Goal: Information Seeking & Learning: Learn about a topic

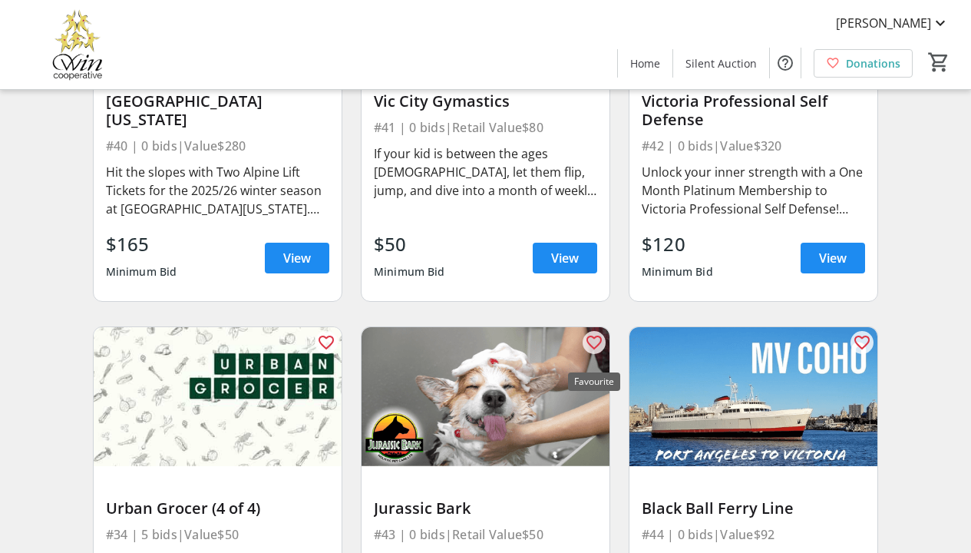
scroll to position [6570, 0]
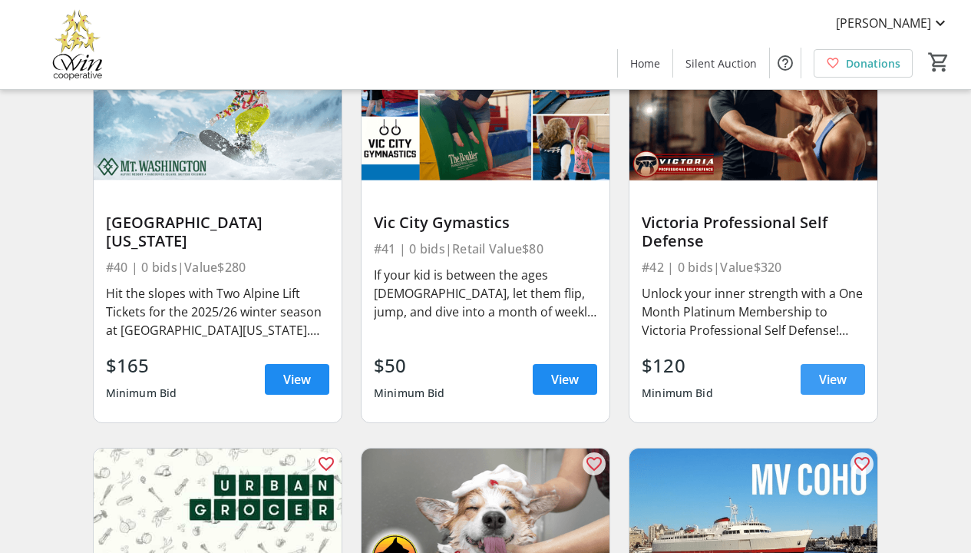
click at [819, 387] on span "View" at bounding box center [833, 379] width 28 height 18
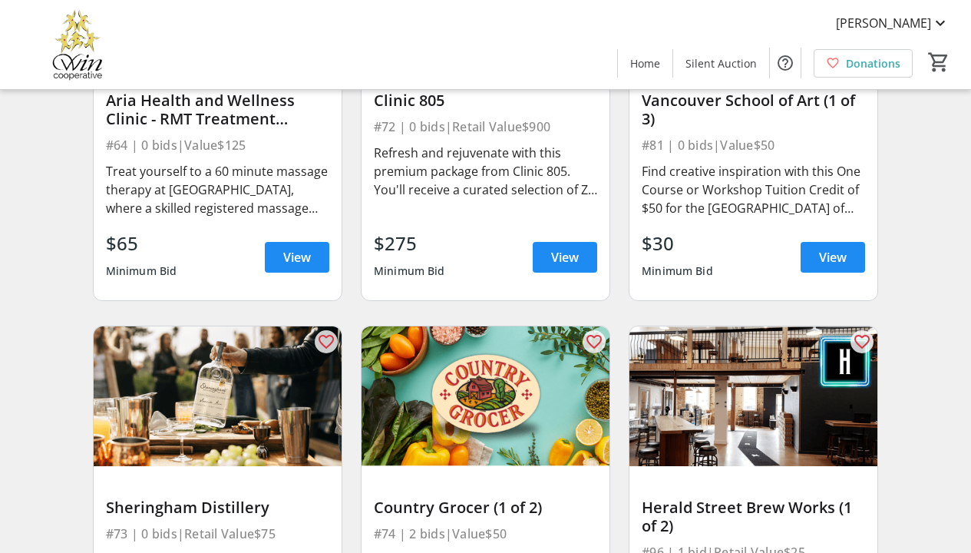
scroll to position [10079, 0]
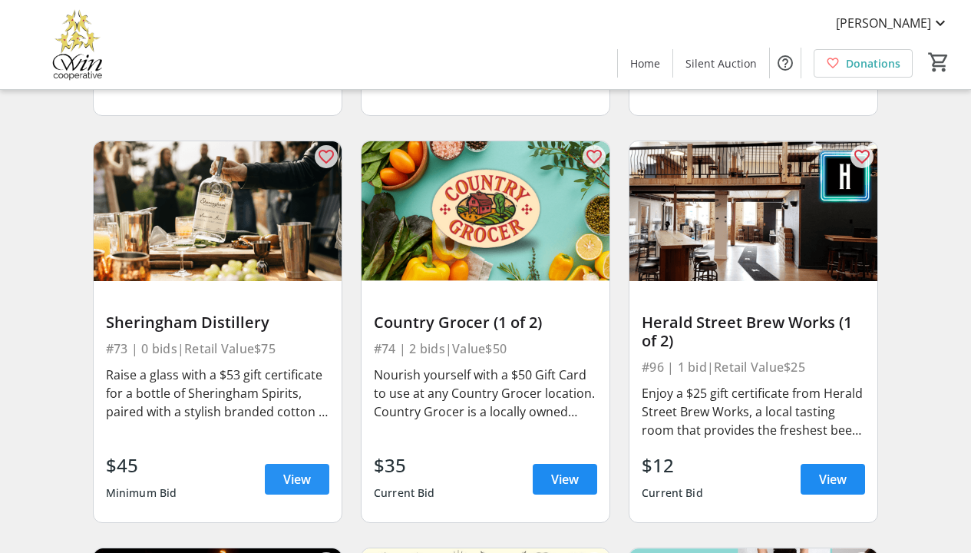
click at [303, 470] on span "View" at bounding box center [297, 479] width 28 height 18
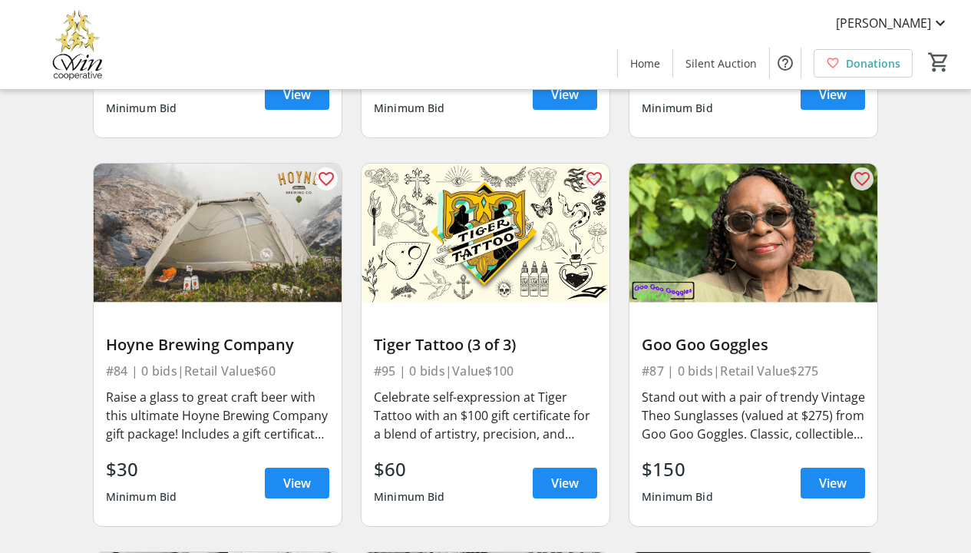
scroll to position [11698, 0]
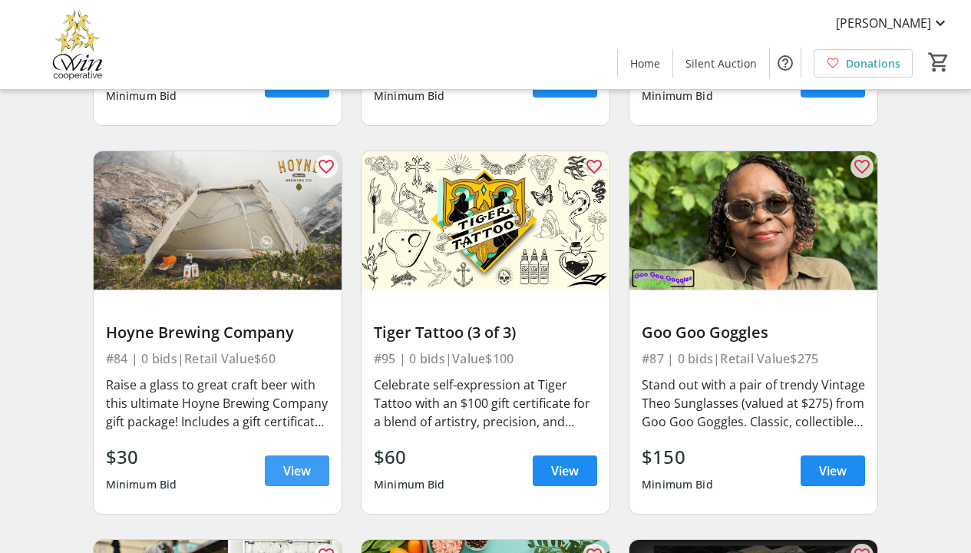
click at [292, 462] on span "View" at bounding box center [297, 471] width 28 height 18
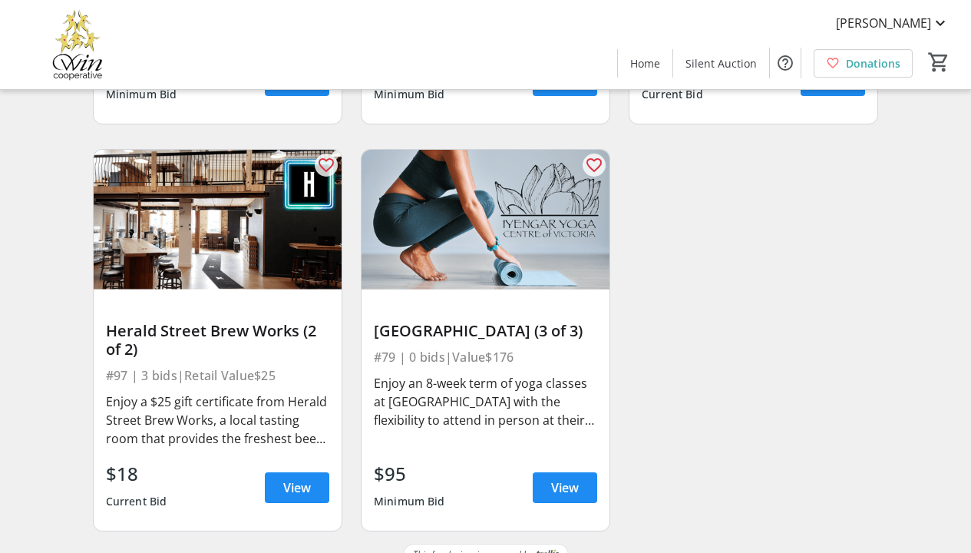
scroll to position [12901, 0]
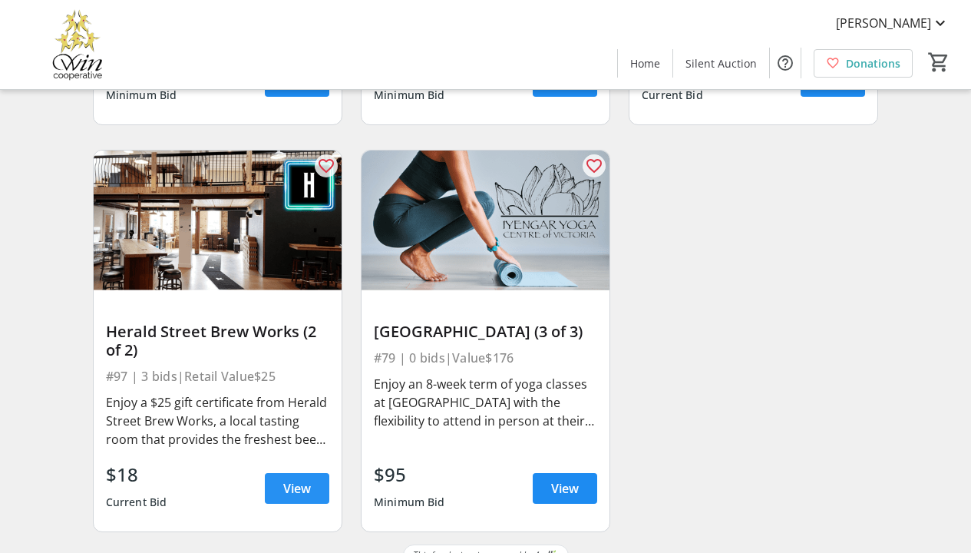
click at [297, 479] on span "View" at bounding box center [297, 488] width 28 height 18
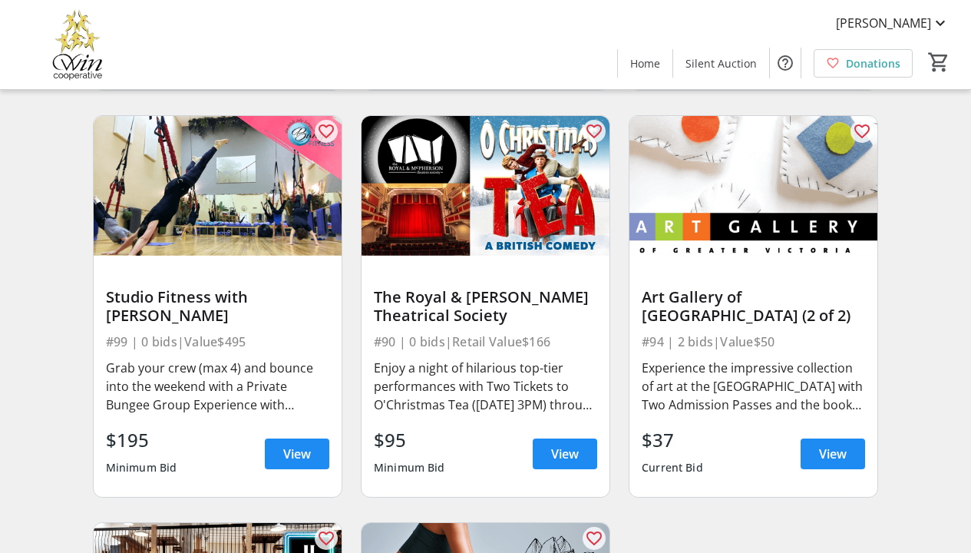
scroll to position [12525, 0]
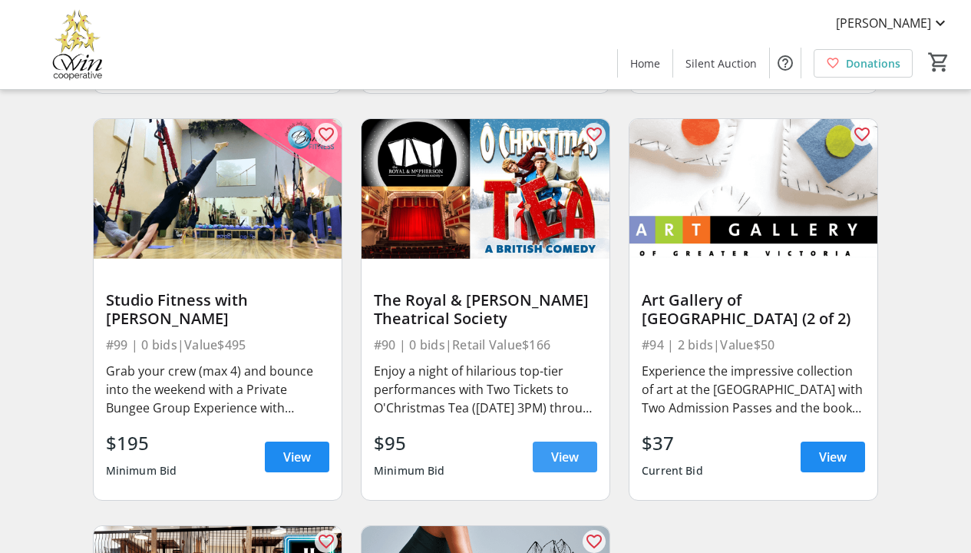
click at [570, 448] on span "View" at bounding box center [565, 457] width 28 height 18
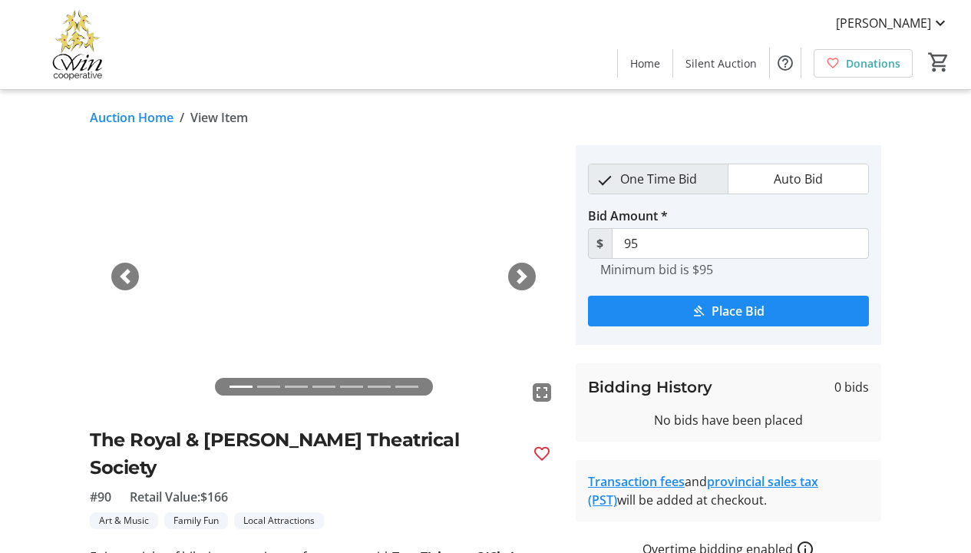
click at [523, 274] on span "button" at bounding box center [522, 276] width 15 height 15
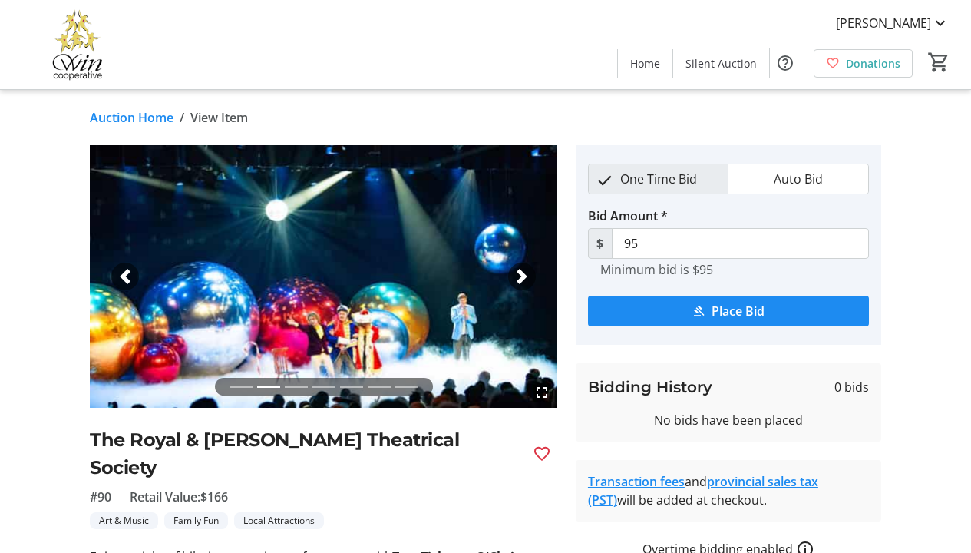
click at [523, 274] on span "button" at bounding box center [522, 276] width 15 height 15
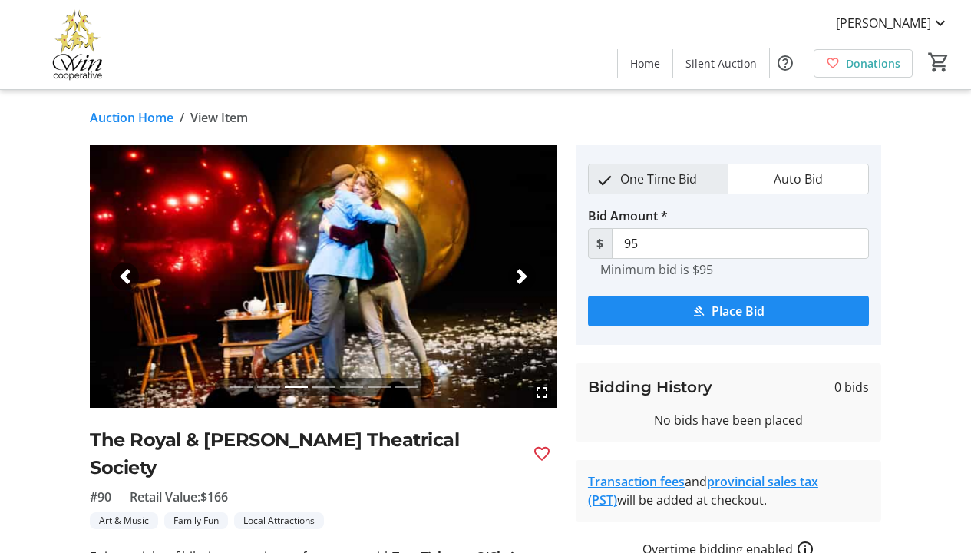
click at [523, 275] on span "button" at bounding box center [522, 276] width 15 height 15
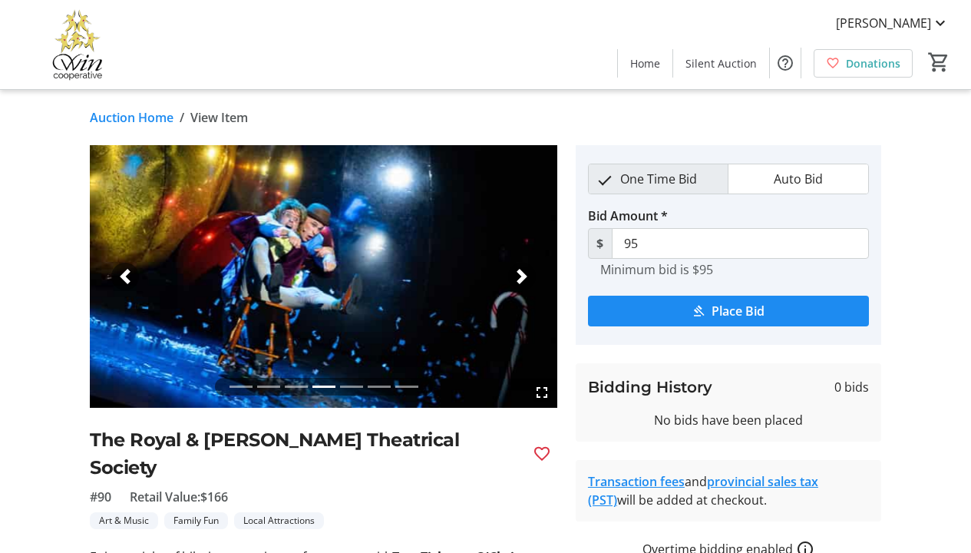
click at [523, 275] on span "button" at bounding box center [522, 276] width 15 height 15
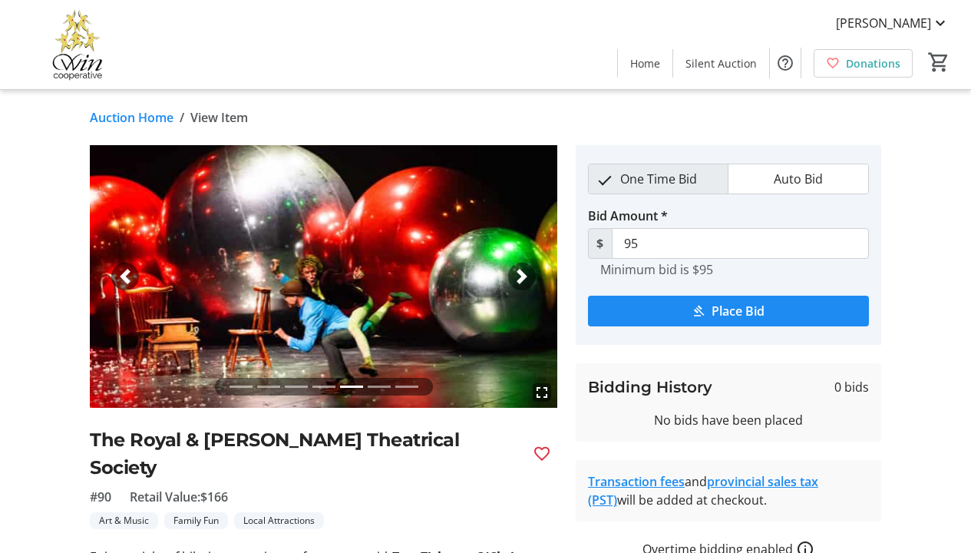
click at [523, 275] on span "button" at bounding box center [522, 276] width 15 height 15
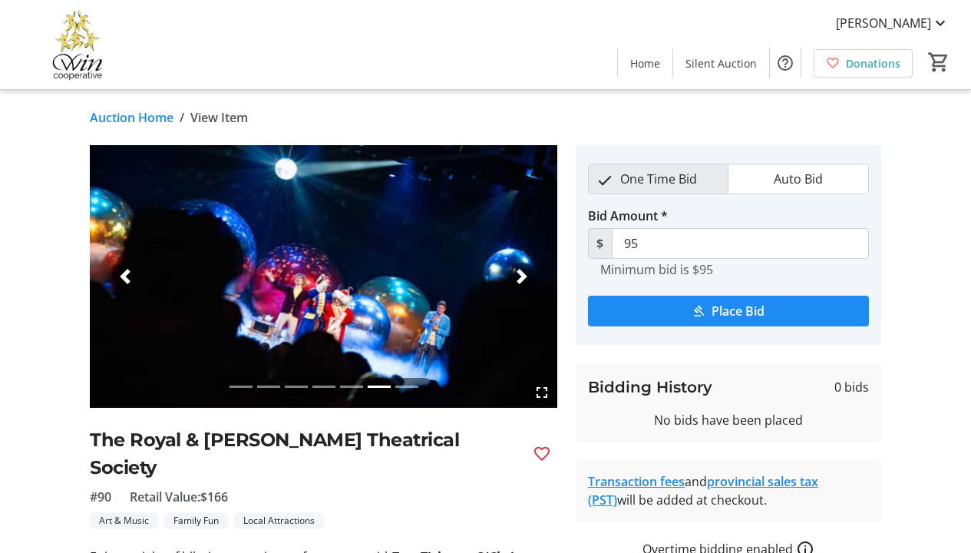
click at [523, 275] on span "button" at bounding box center [522, 276] width 15 height 15
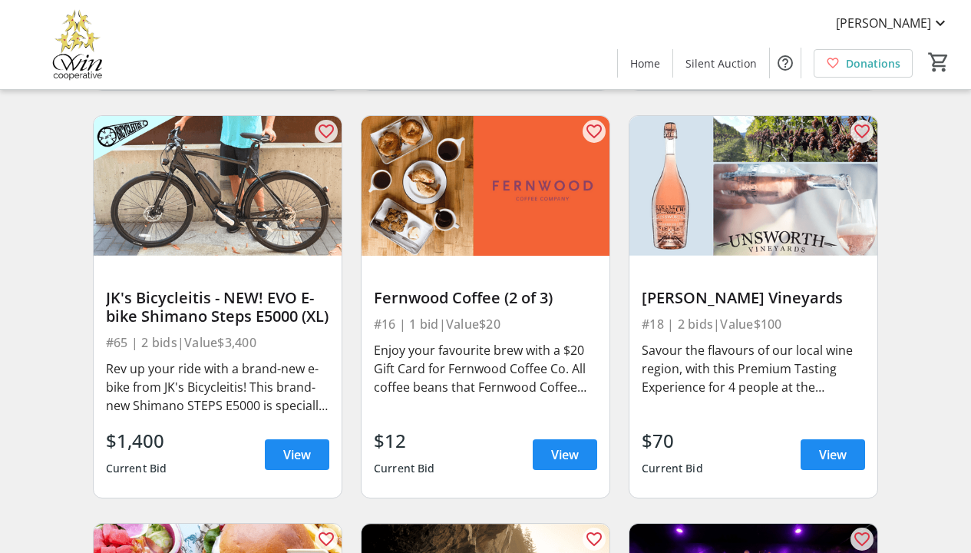
scroll to position [3727, 0]
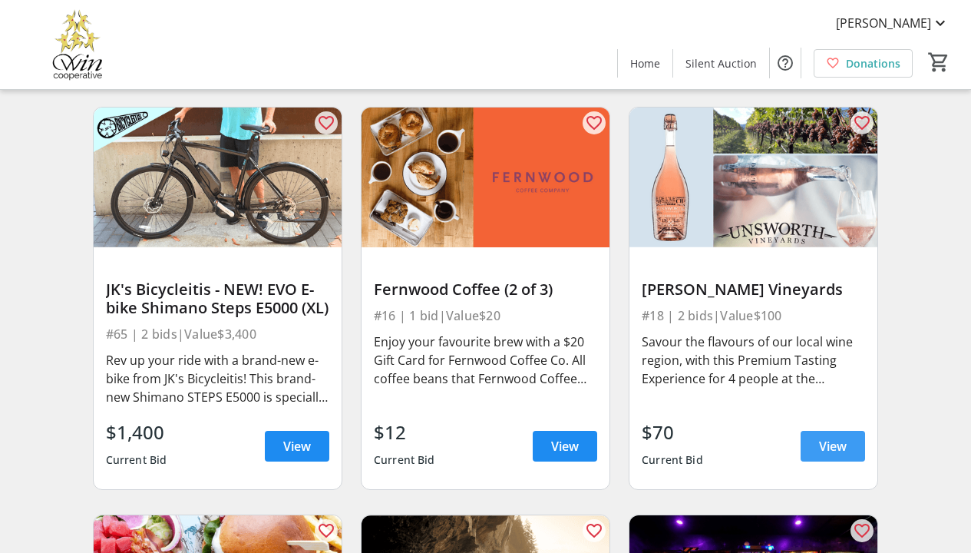
click at [831, 455] on span "View" at bounding box center [833, 446] width 28 height 18
click at [837, 455] on span "View" at bounding box center [833, 446] width 28 height 18
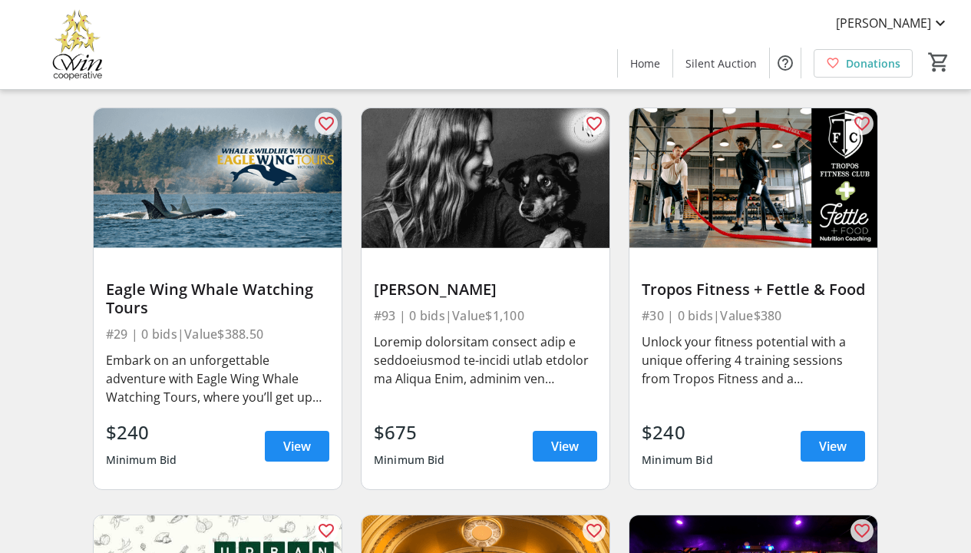
scroll to position [5311, 0]
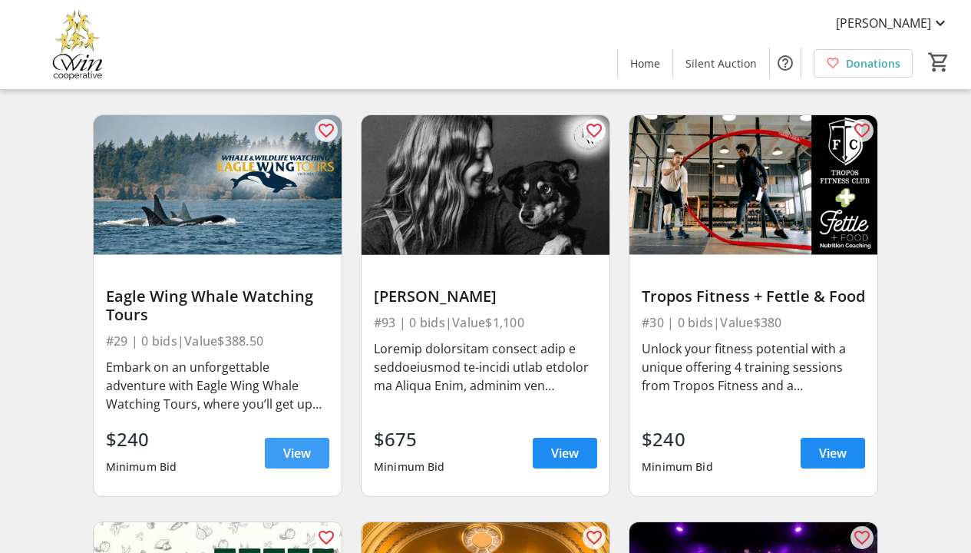
click at [300, 461] on span "View" at bounding box center [297, 453] width 28 height 18
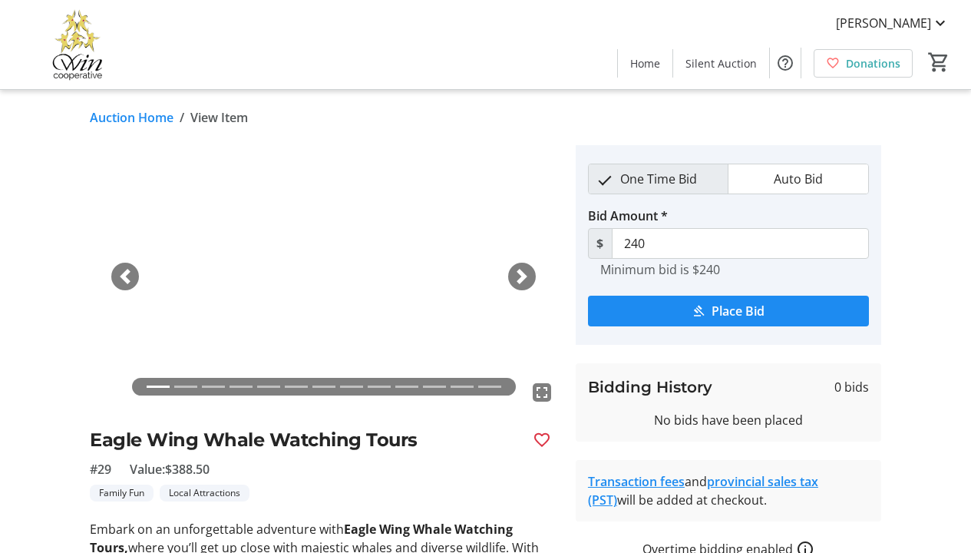
click at [528, 286] on div "Next" at bounding box center [522, 277] width 28 height 28
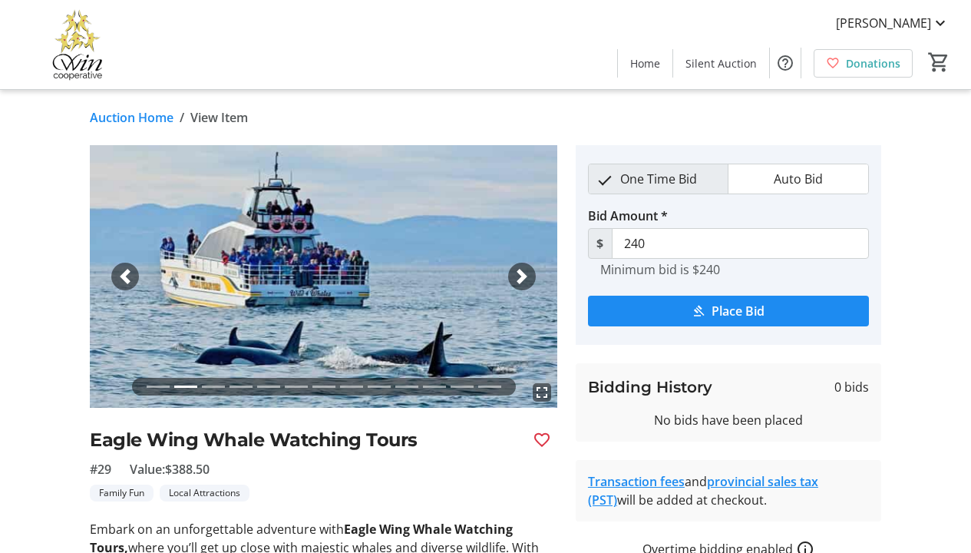
click at [528, 285] on div "Next" at bounding box center [522, 277] width 28 height 28
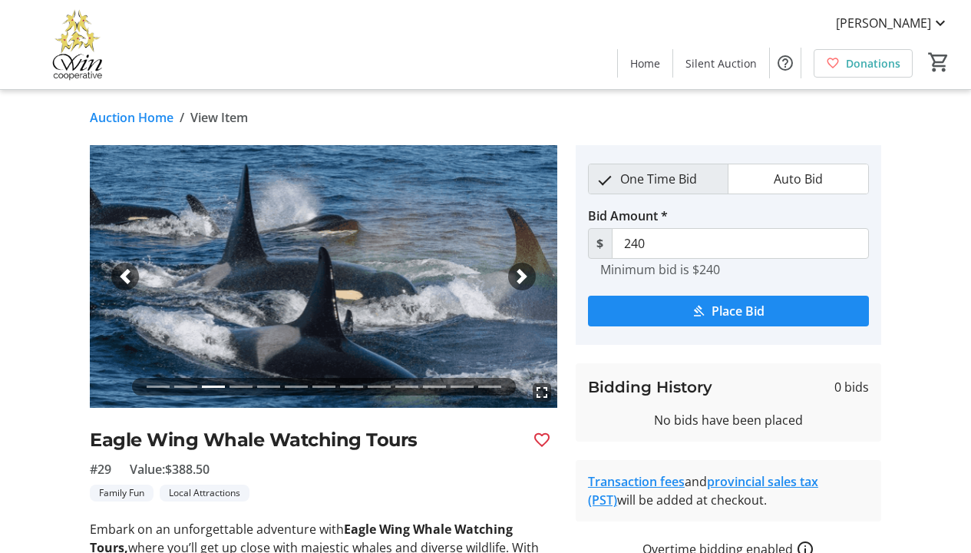
click at [528, 285] on div "Next" at bounding box center [522, 277] width 28 height 28
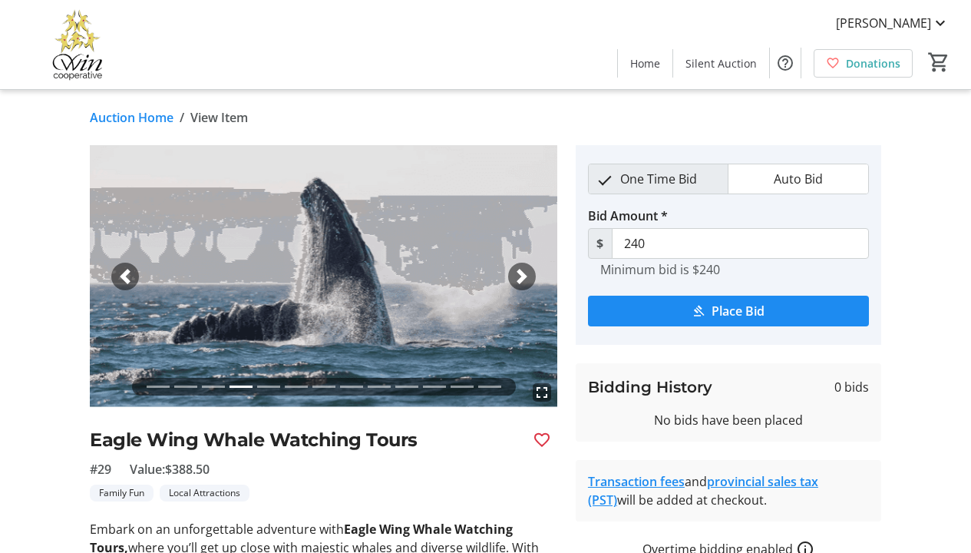
click at [528, 285] on div "Next" at bounding box center [522, 277] width 28 height 28
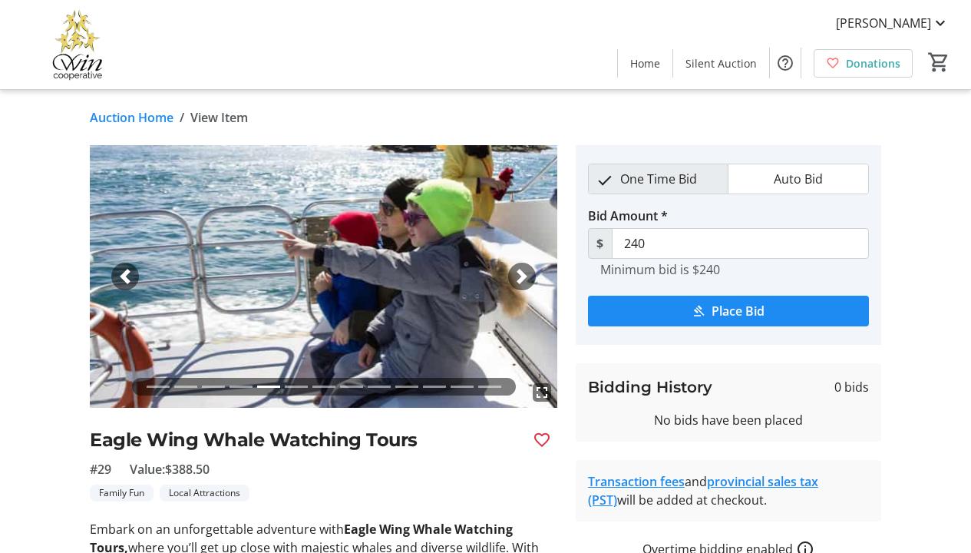
click at [528, 285] on div "Next" at bounding box center [522, 277] width 28 height 28
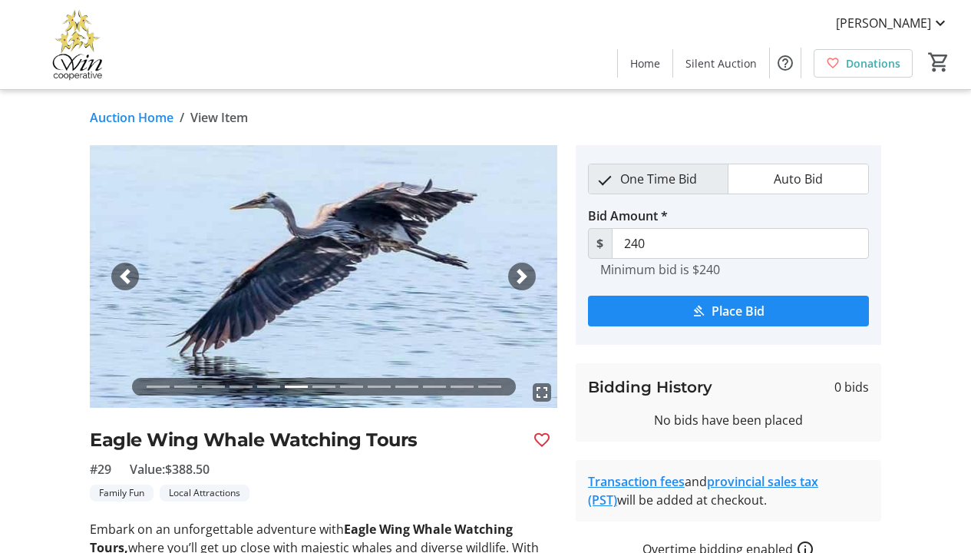
click at [528, 285] on div "Next" at bounding box center [522, 277] width 28 height 28
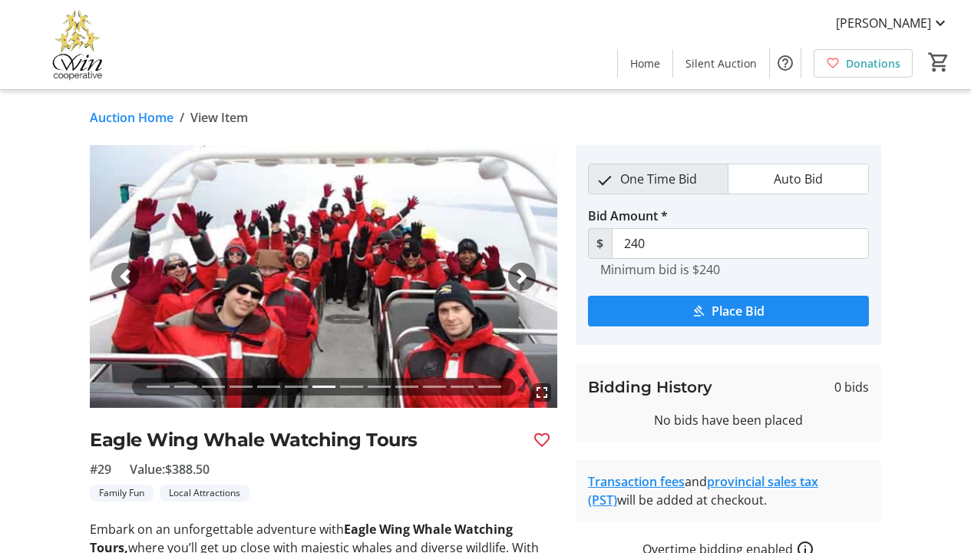
click at [528, 285] on div "Next" at bounding box center [522, 277] width 28 height 28
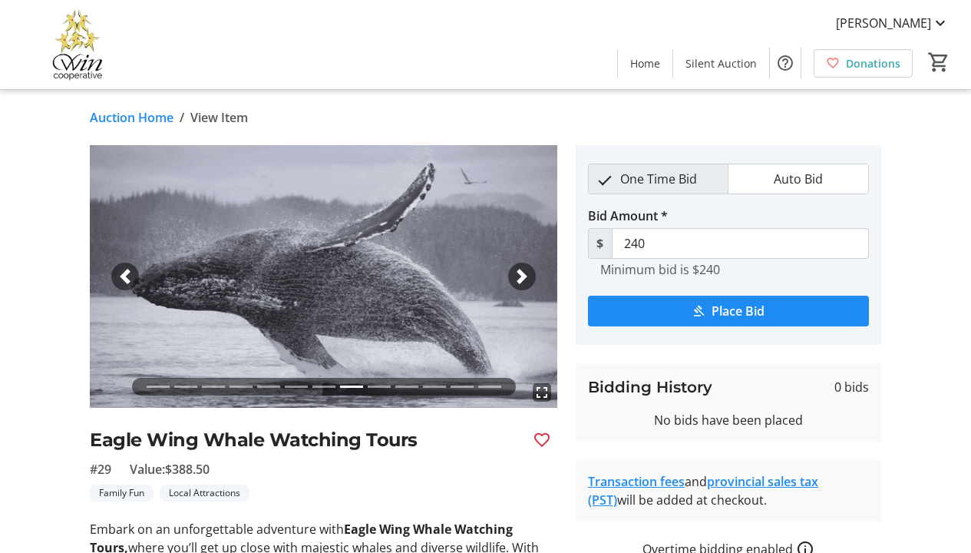
click at [528, 285] on div "Next" at bounding box center [522, 277] width 28 height 28
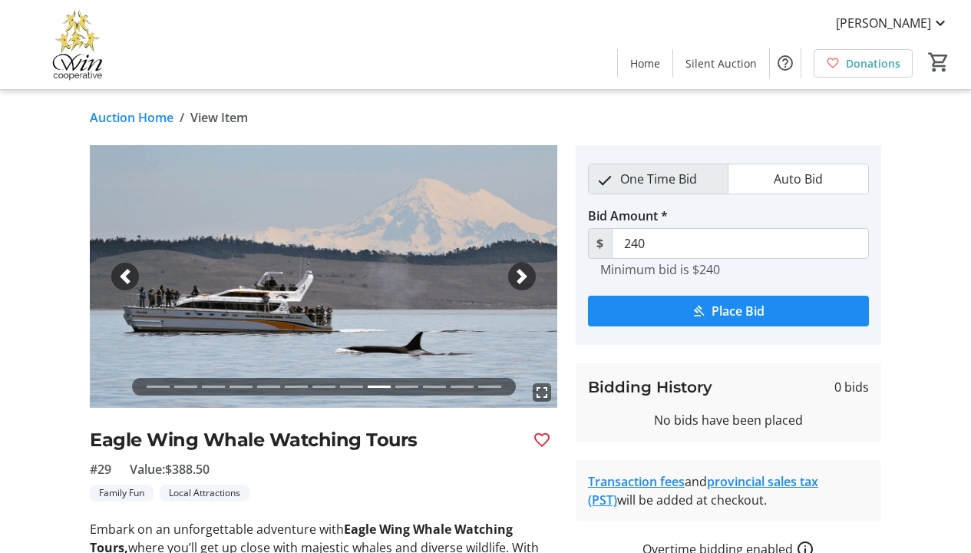
click at [528, 285] on div "Next" at bounding box center [522, 277] width 28 height 28
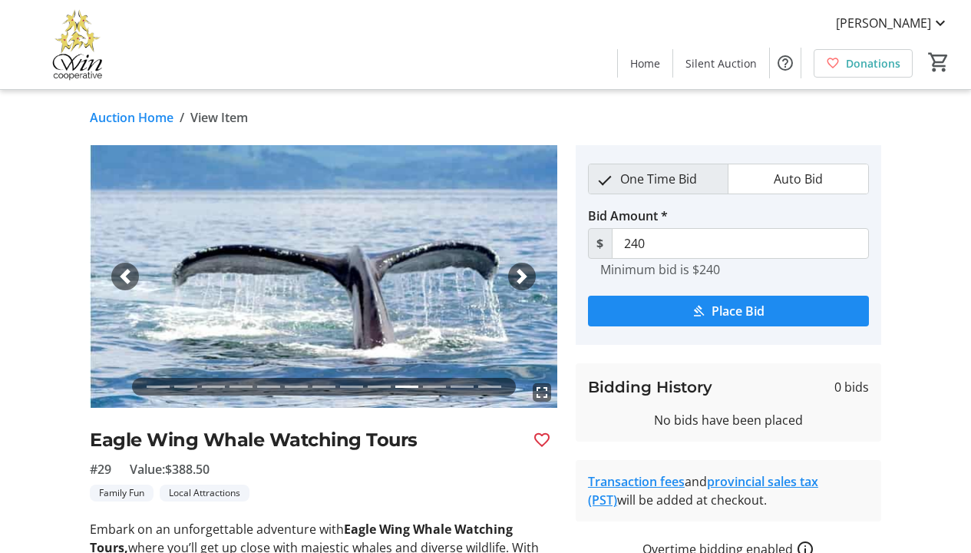
click at [528, 285] on div "Next" at bounding box center [522, 277] width 28 height 28
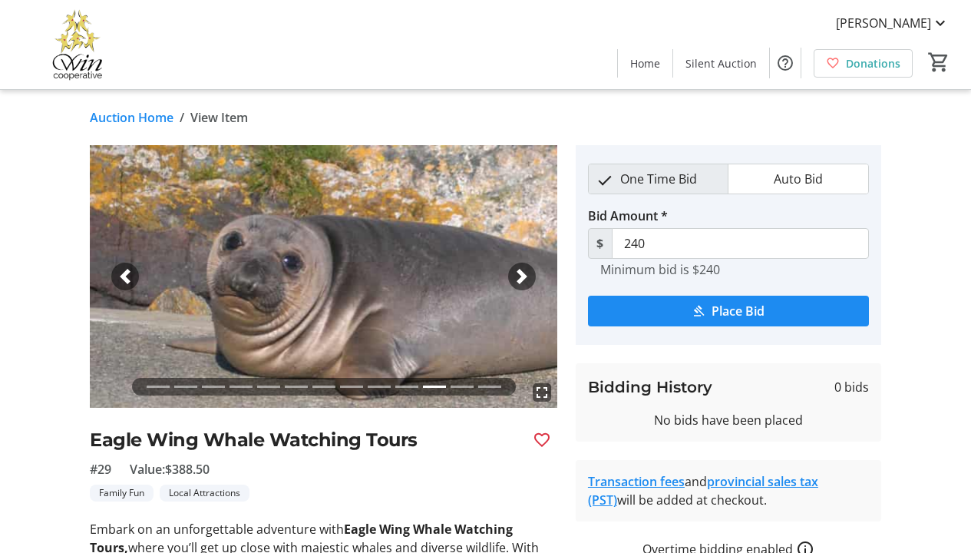
click at [528, 285] on div "Next" at bounding box center [522, 277] width 28 height 28
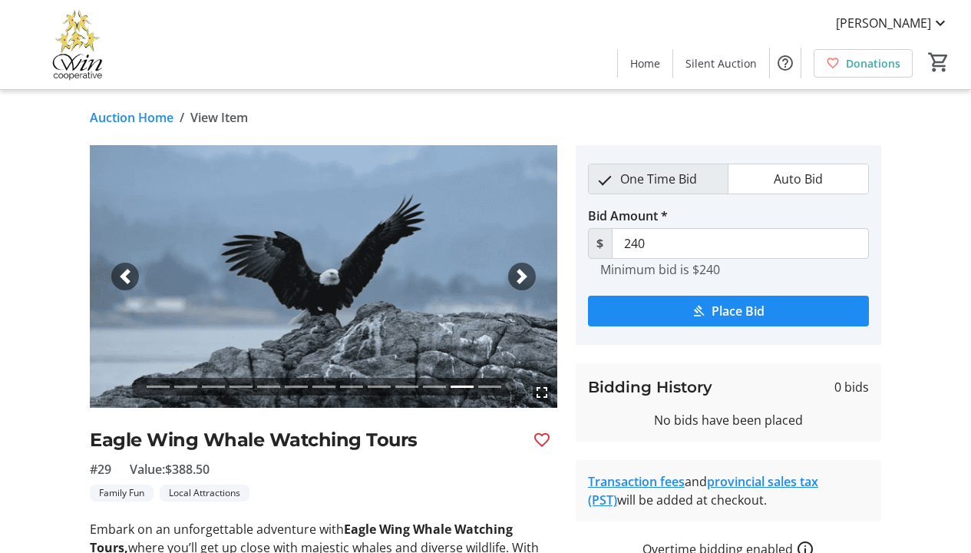
click at [528, 285] on div "Next" at bounding box center [522, 277] width 28 height 28
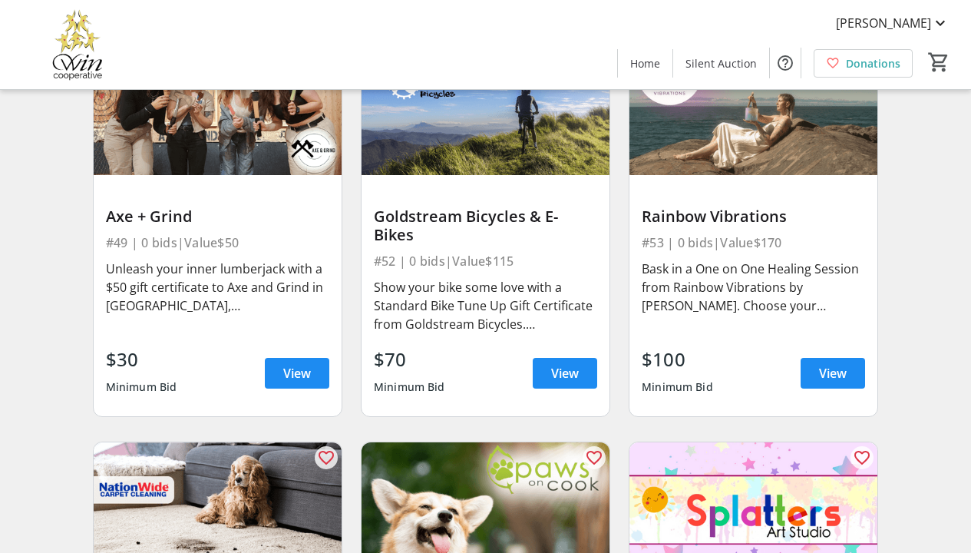
scroll to position [7802, 0]
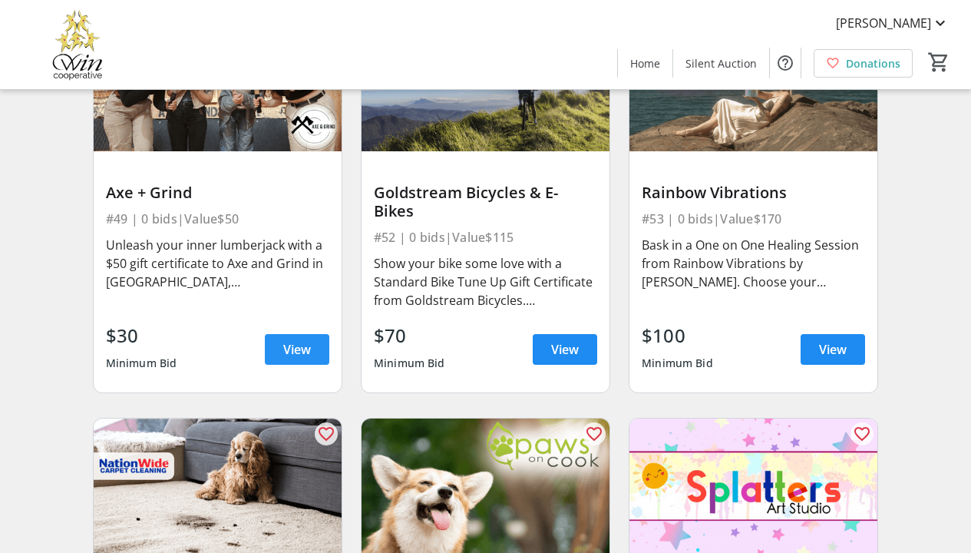
click at [287, 340] on span "View" at bounding box center [297, 349] width 28 height 18
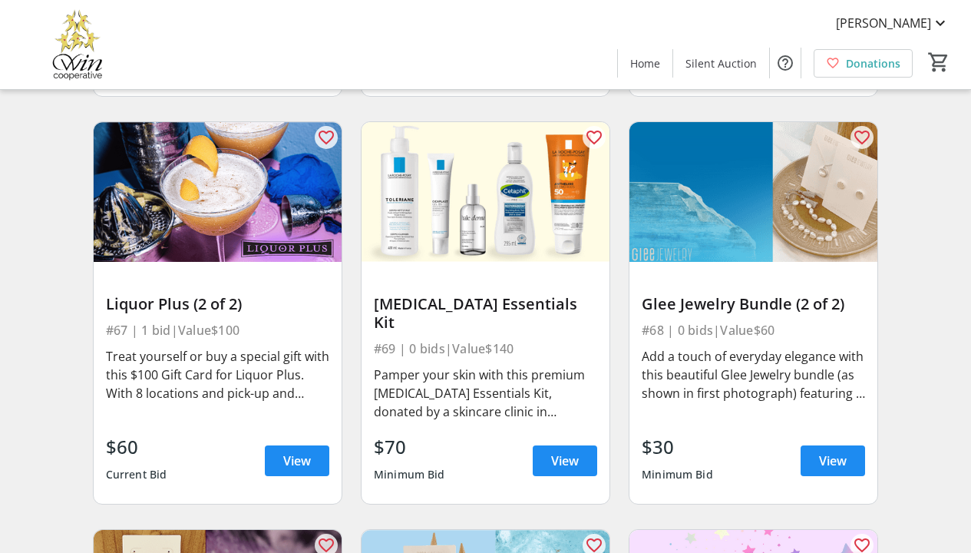
scroll to position [8897, 0]
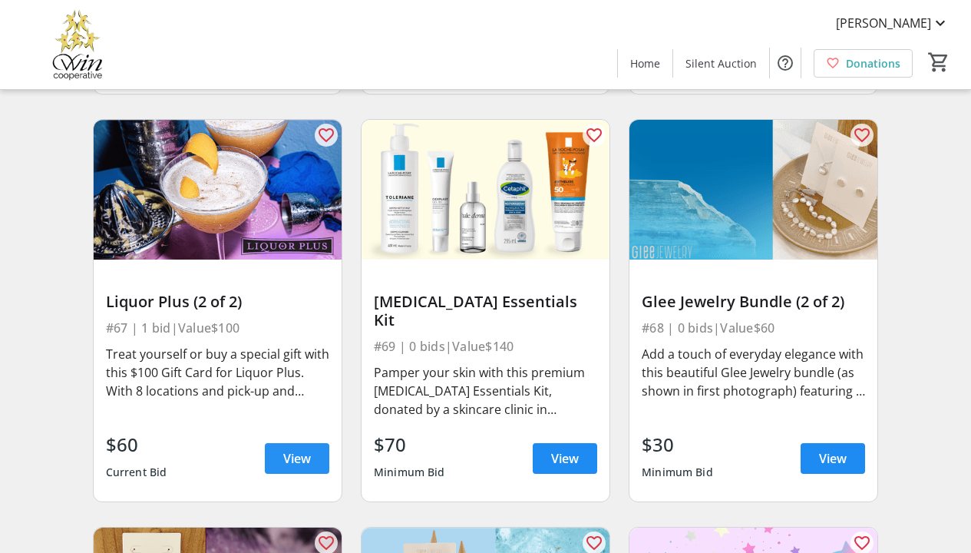
click at [300, 449] on span "View" at bounding box center [297, 458] width 28 height 18
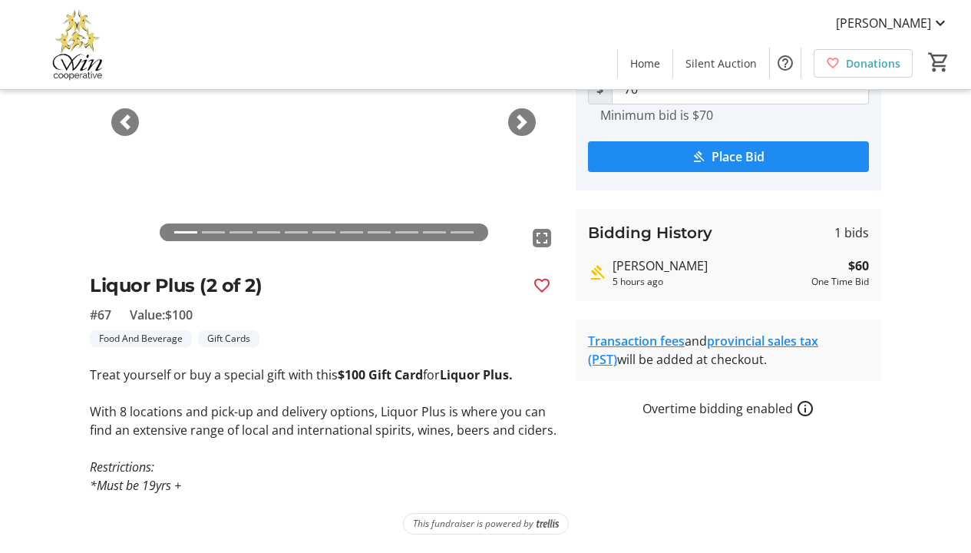
scroll to position [154, 0]
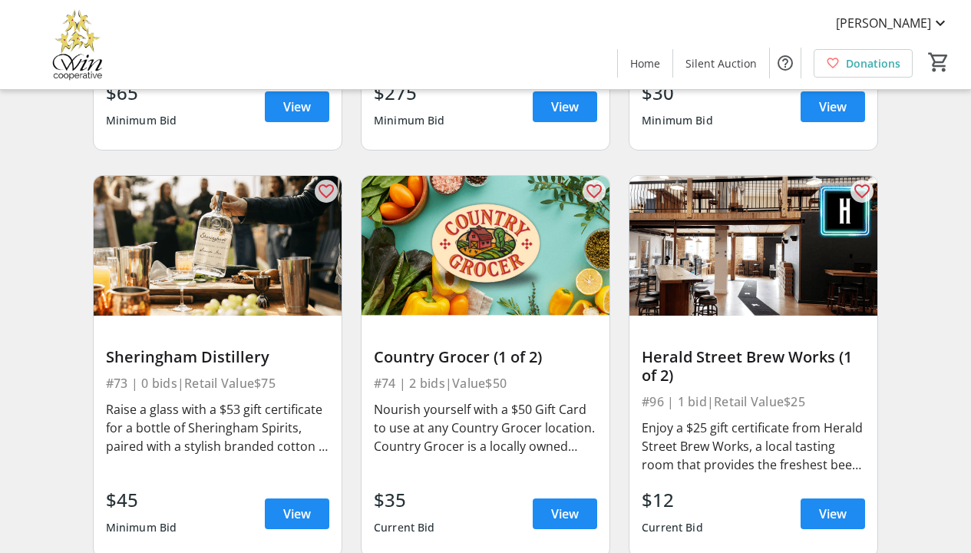
scroll to position [10045, 0]
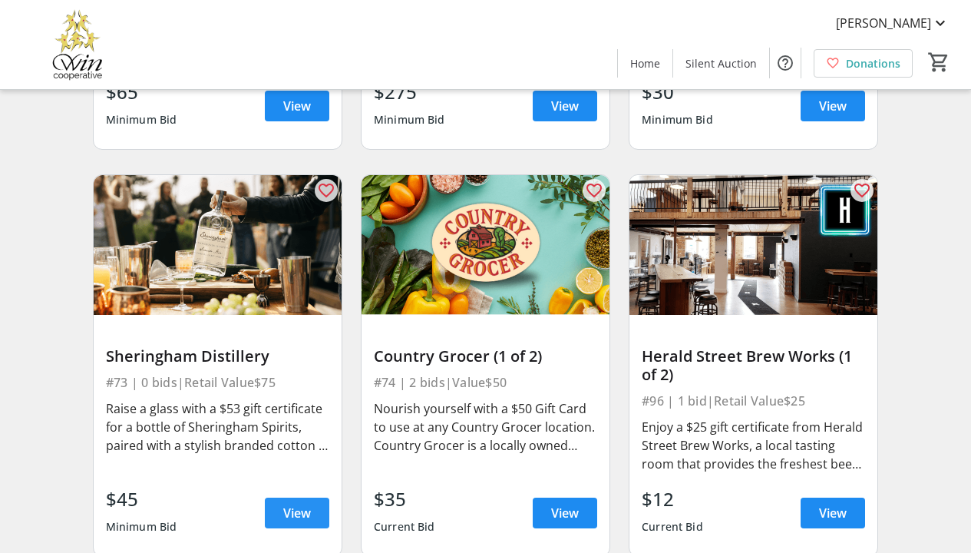
click at [299, 504] on span "View" at bounding box center [297, 513] width 28 height 18
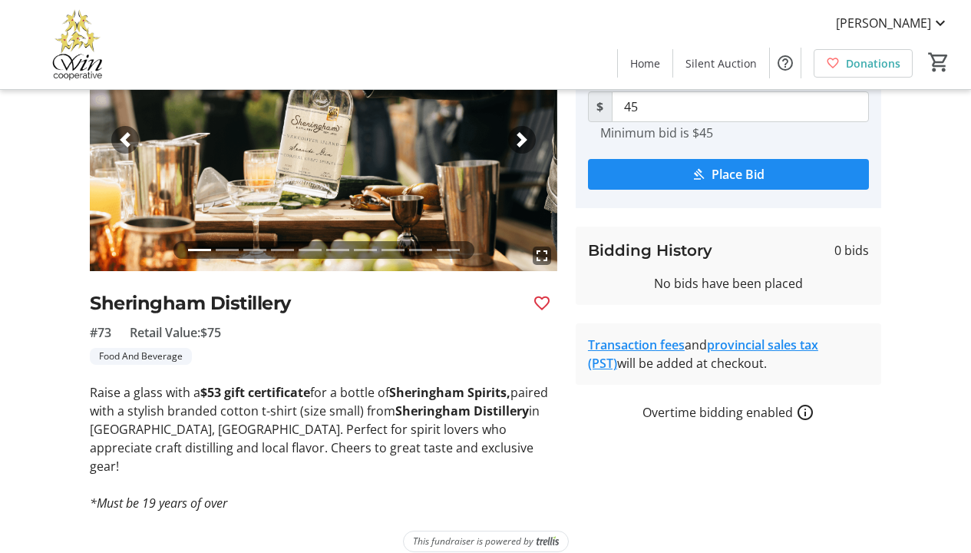
scroll to position [136, 0]
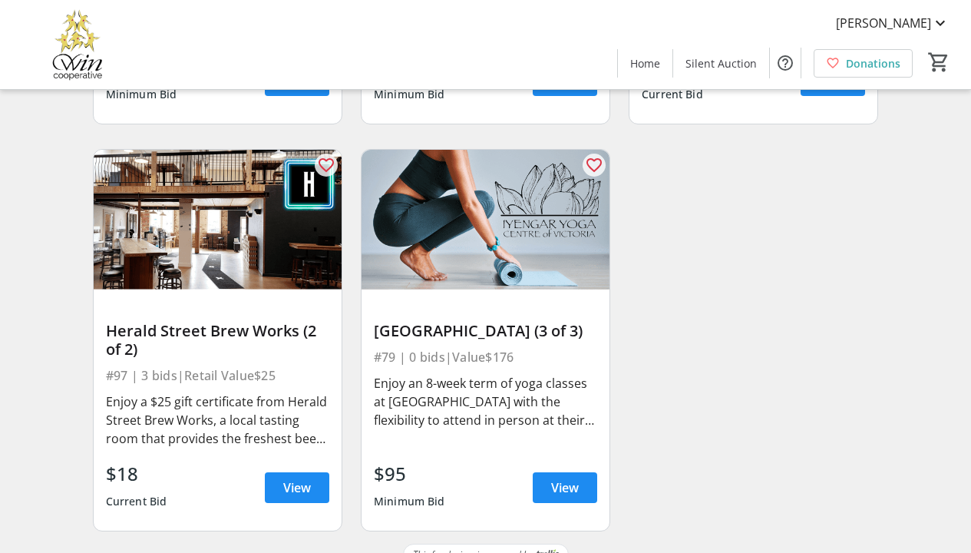
scroll to position [12901, 0]
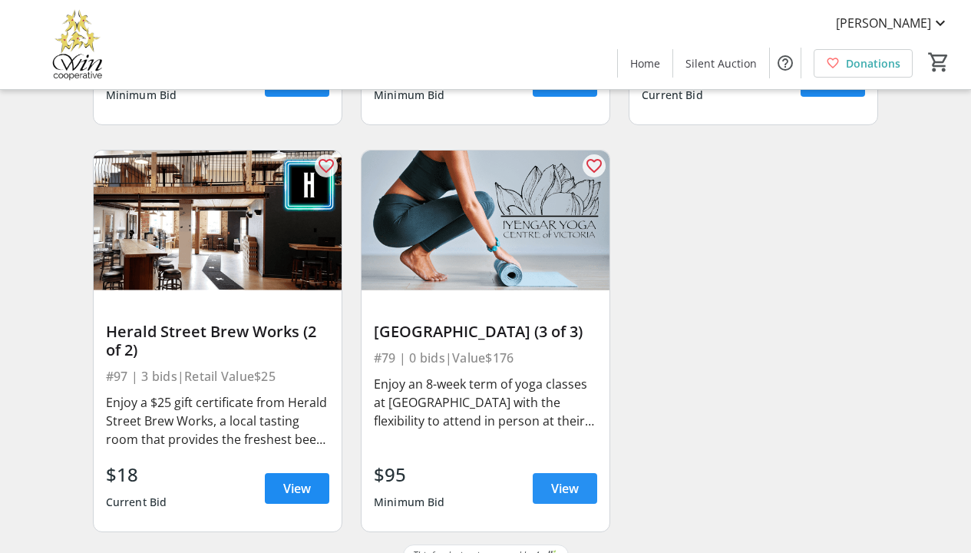
click at [572, 479] on span "View" at bounding box center [565, 488] width 28 height 18
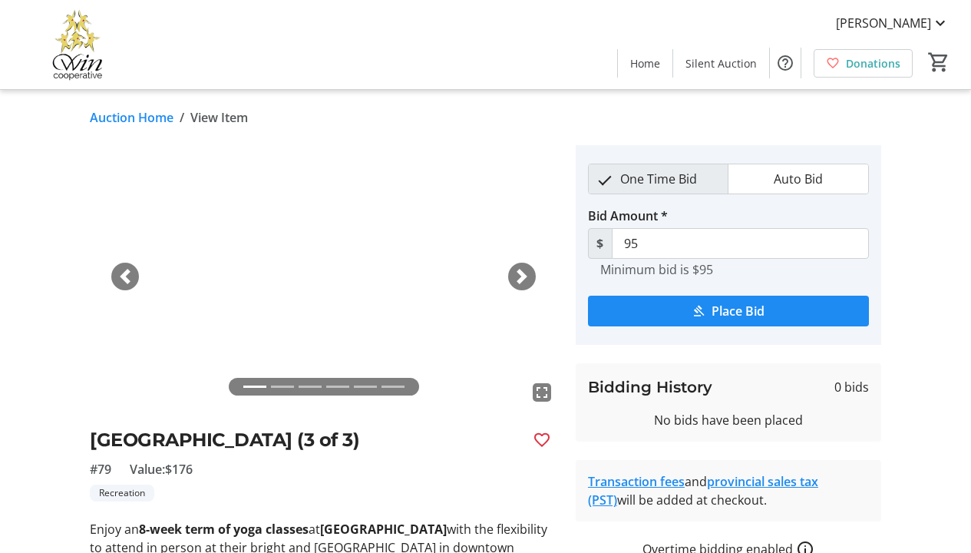
click at [521, 280] on span "button" at bounding box center [522, 276] width 15 height 15
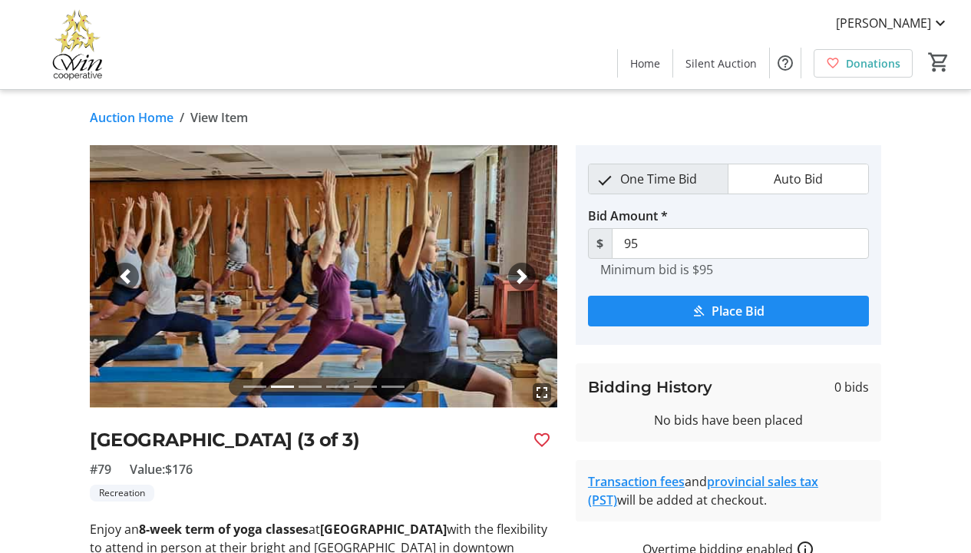
click at [521, 280] on span "button" at bounding box center [522, 276] width 15 height 15
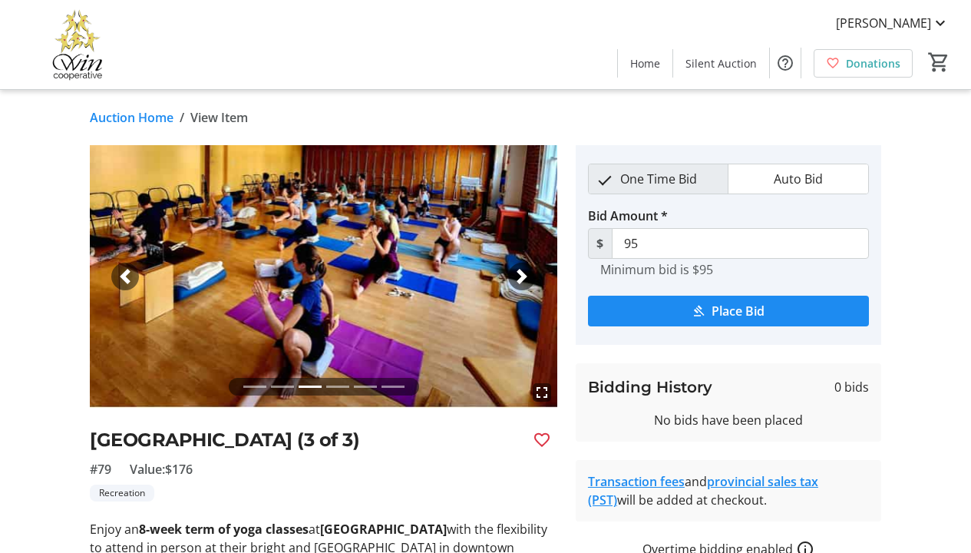
click at [521, 280] on span "button" at bounding box center [522, 276] width 15 height 15
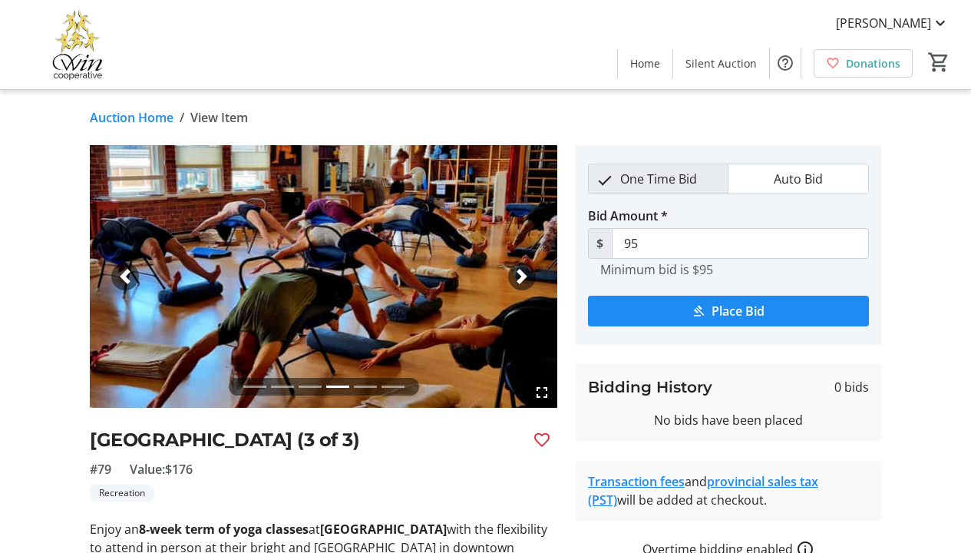
click at [521, 280] on span "button" at bounding box center [522, 276] width 15 height 15
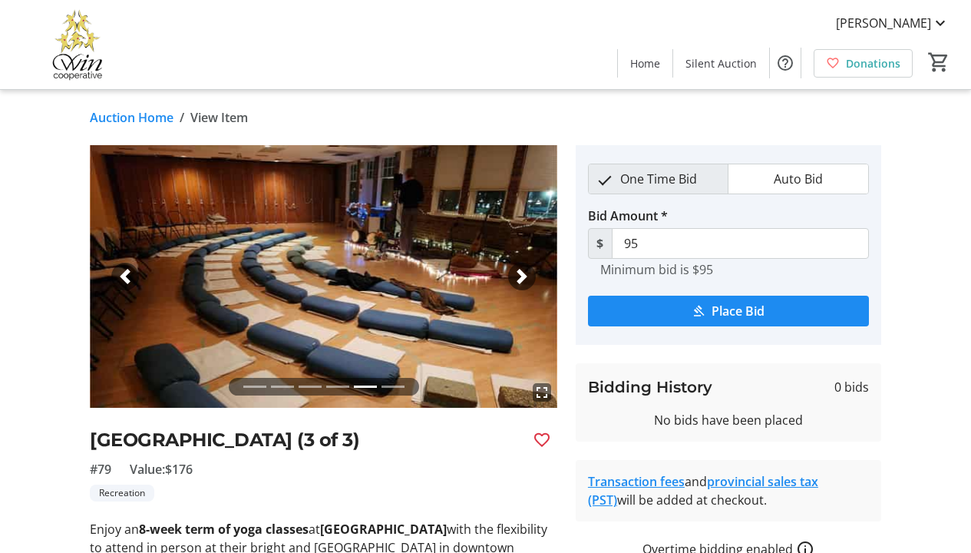
click at [521, 280] on span "button" at bounding box center [522, 276] width 15 height 15
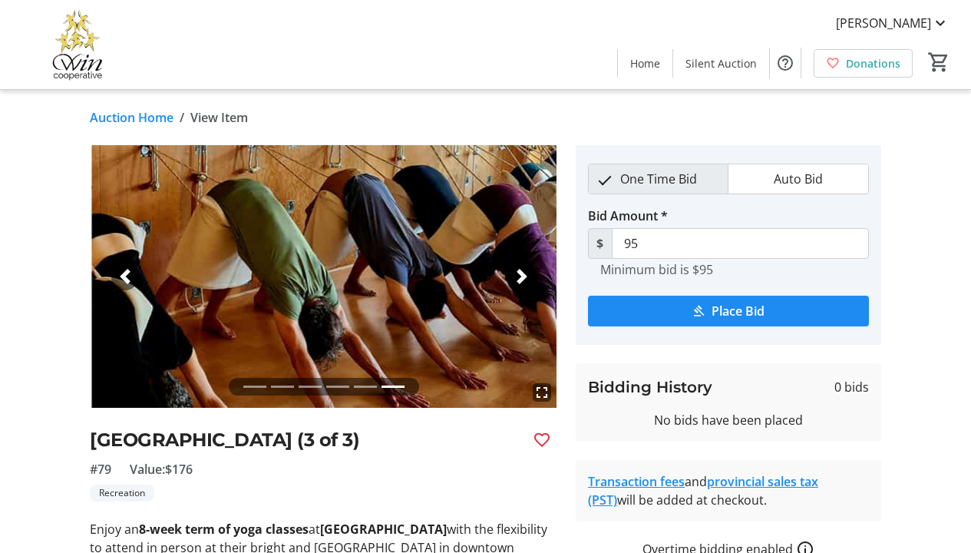
click at [521, 280] on span "button" at bounding box center [522, 276] width 15 height 15
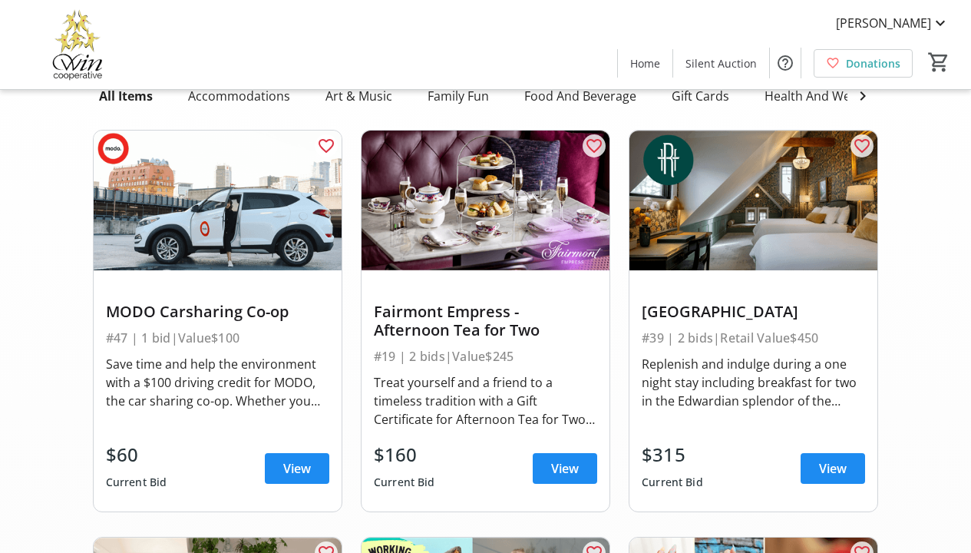
scroll to position [99, 0]
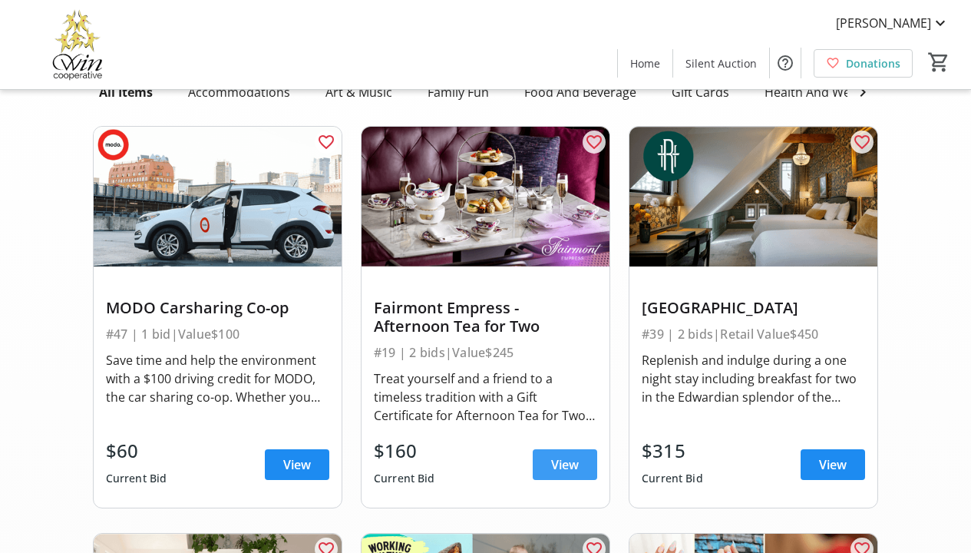
click at [563, 472] on span "View" at bounding box center [565, 464] width 28 height 18
